Goal: Check status: Check status

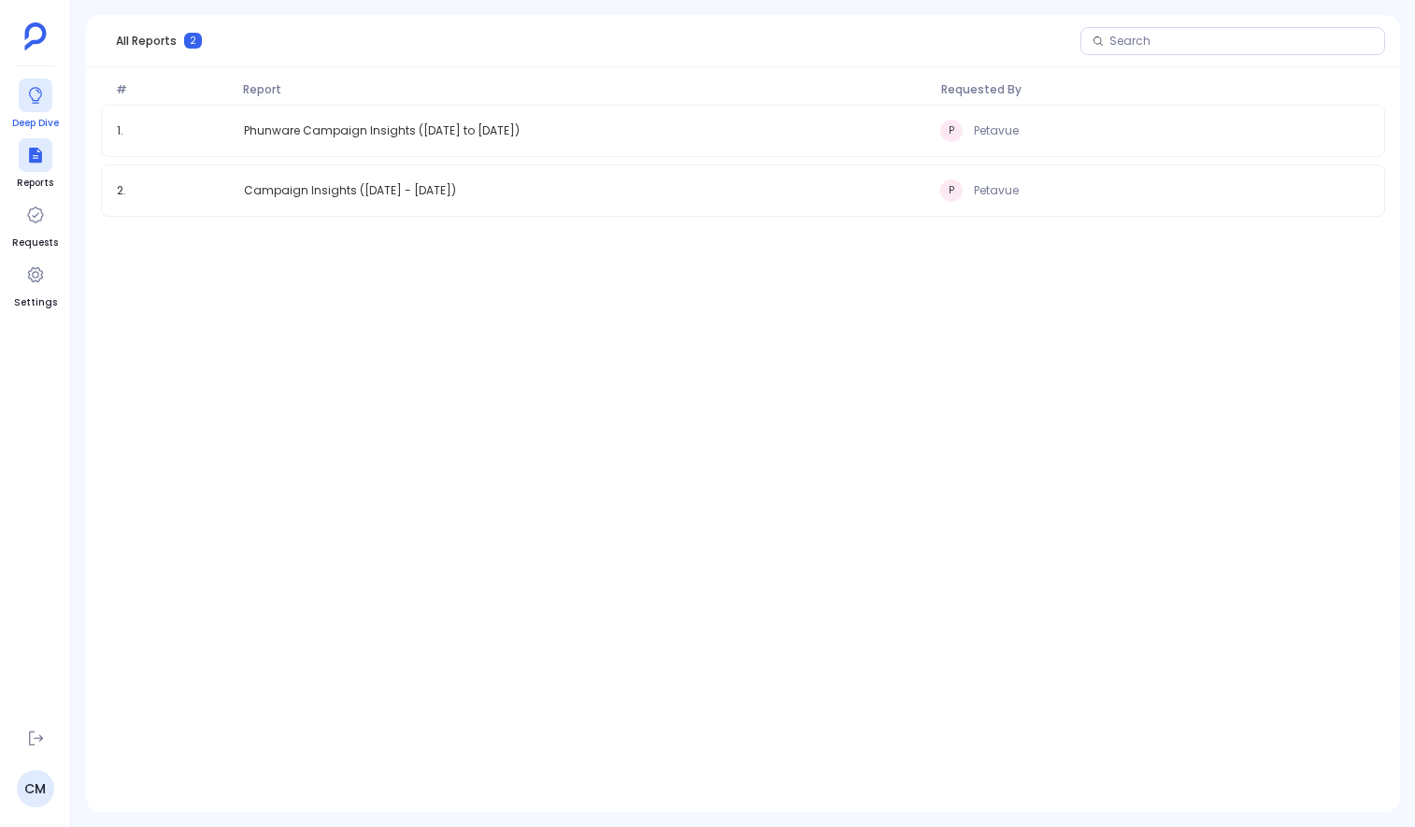
click at [22, 105] on div at bounding box center [36, 96] width 34 height 34
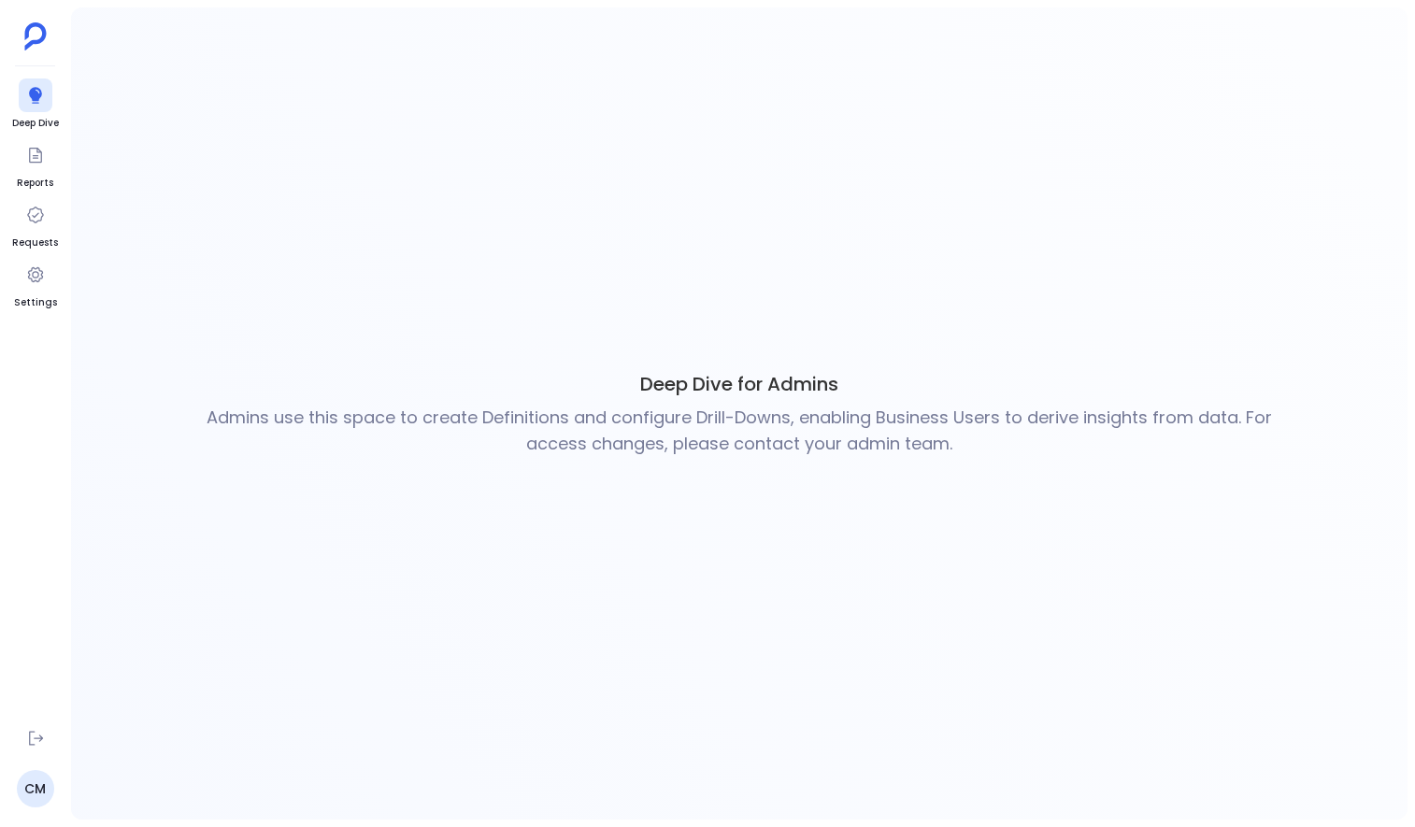
click at [29, 131] on ul "Deep Dive Reports Requests Settings" at bounding box center [35, 397] width 47 height 636
click at [34, 160] on icon at bounding box center [35, 155] width 19 height 19
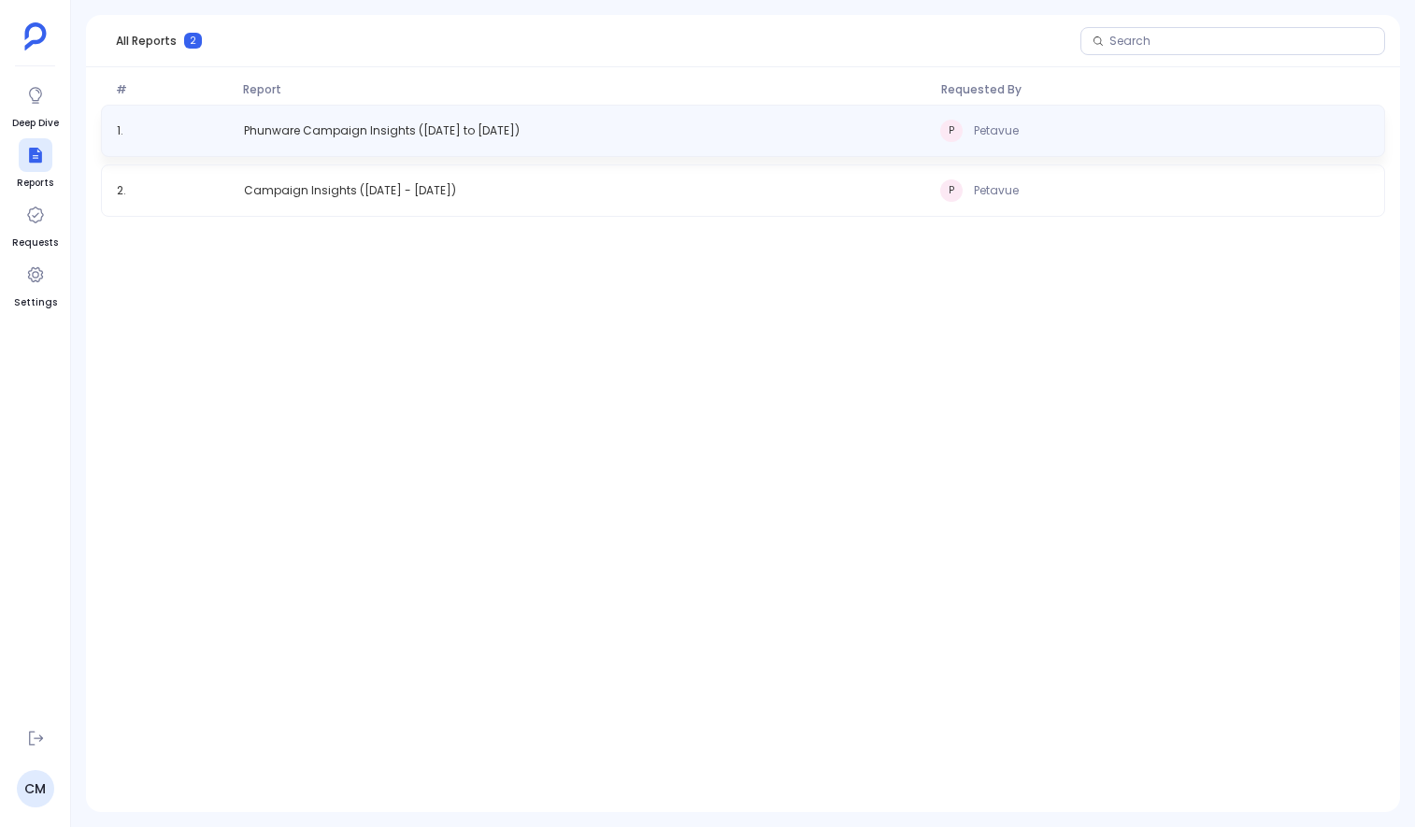
click at [377, 121] on div "1 . Phunware Campaign Insights ([DATE] to [DATE]) P Petavue" at bounding box center [743, 131] width 1284 height 52
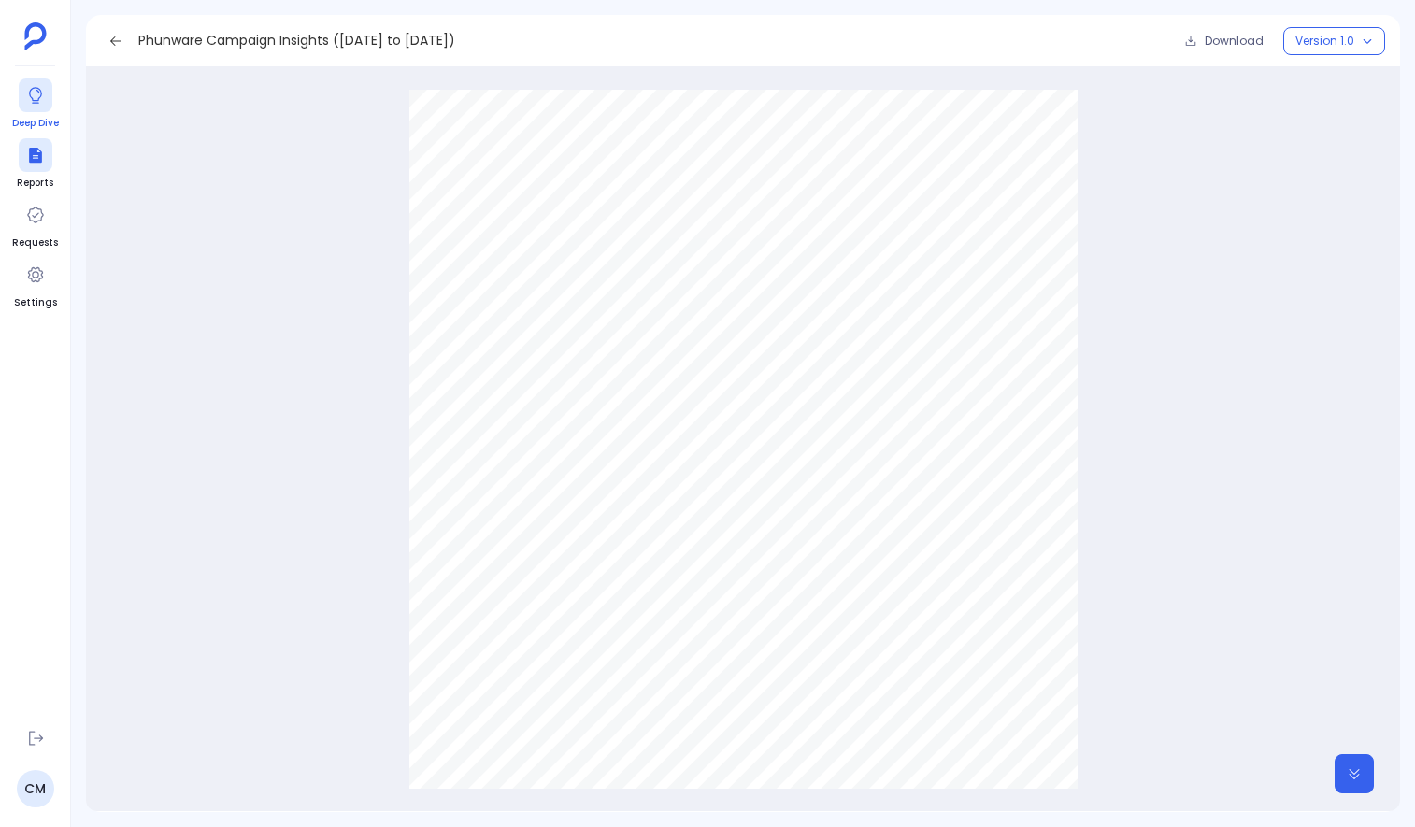
click at [32, 104] on icon at bounding box center [35, 95] width 19 height 19
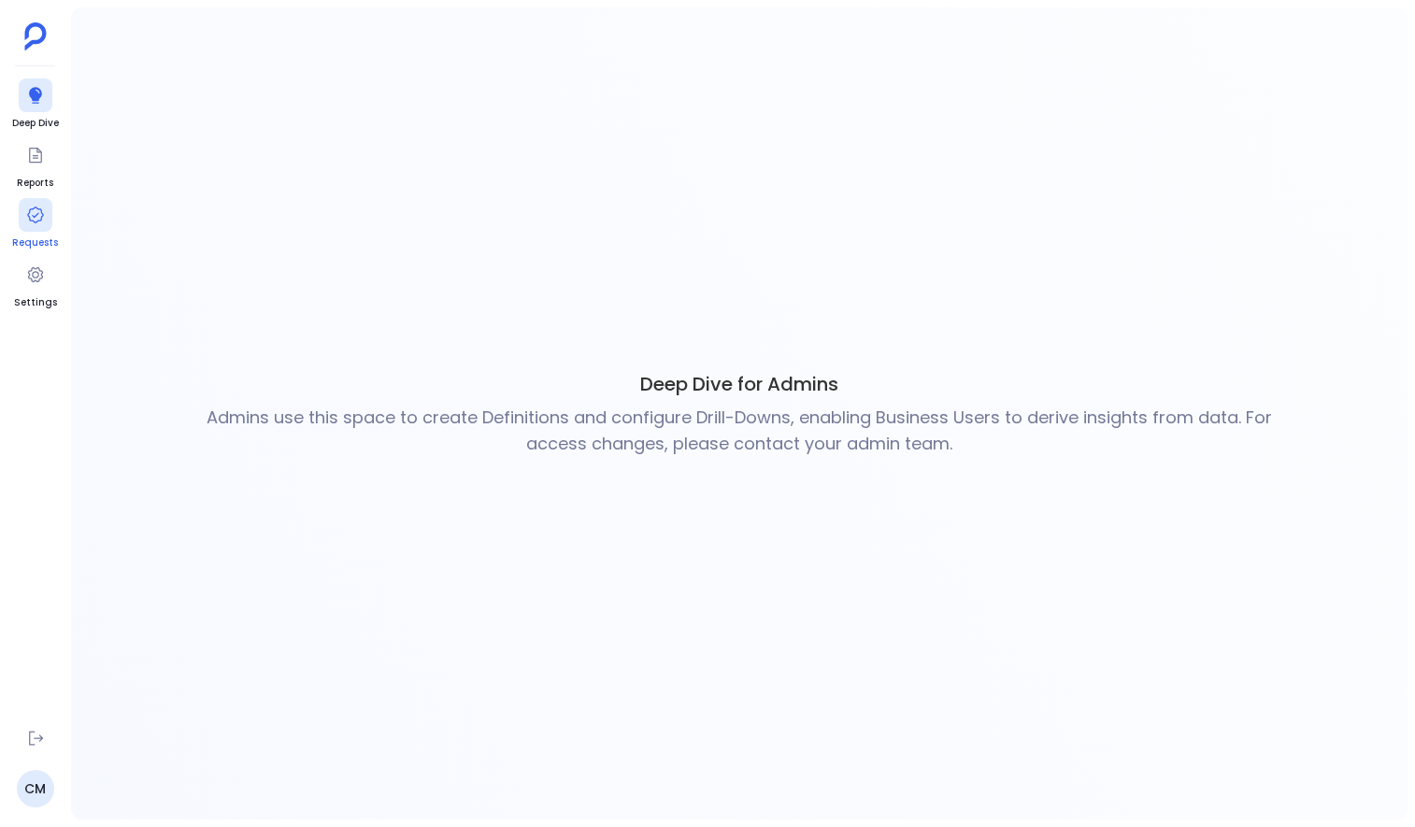
click at [21, 213] on div at bounding box center [36, 215] width 34 height 34
